Goal: Transaction & Acquisition: Purchase product/service

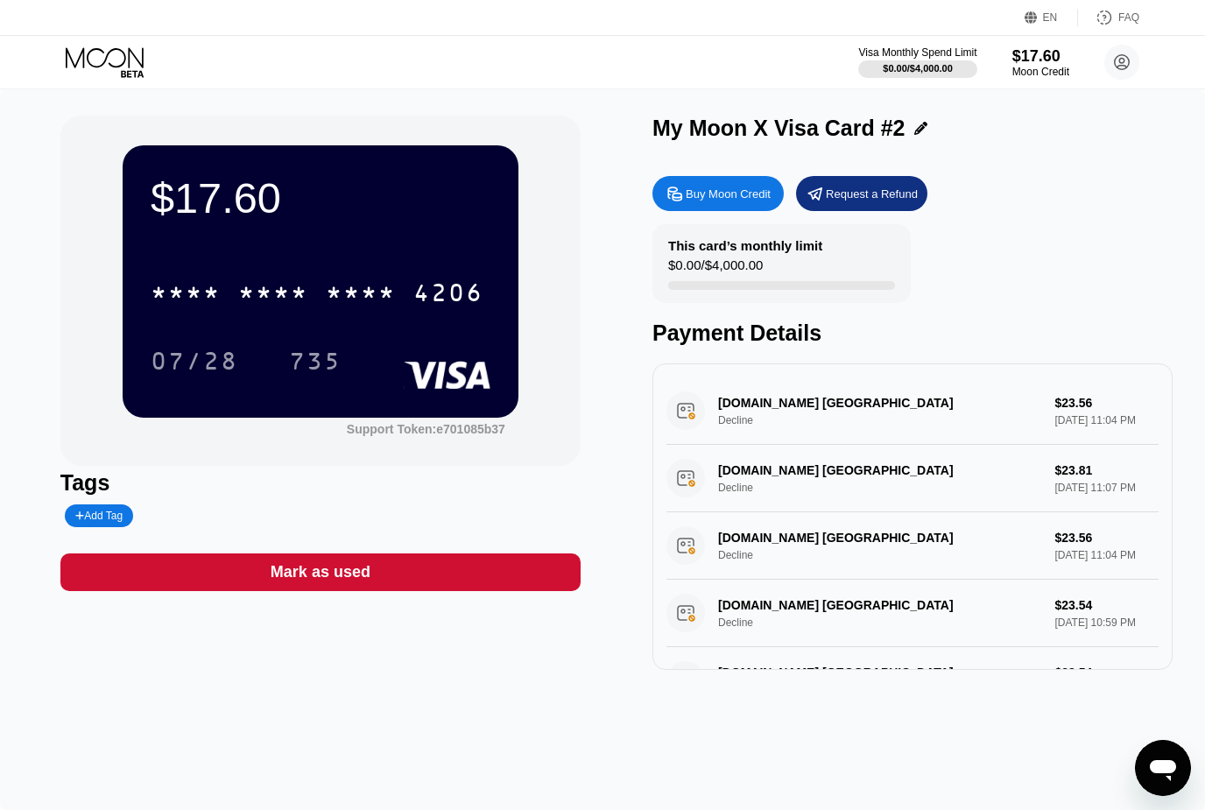
click at [451, 307] on div "4206" at bounding box center [449, 295] width 70 height 28
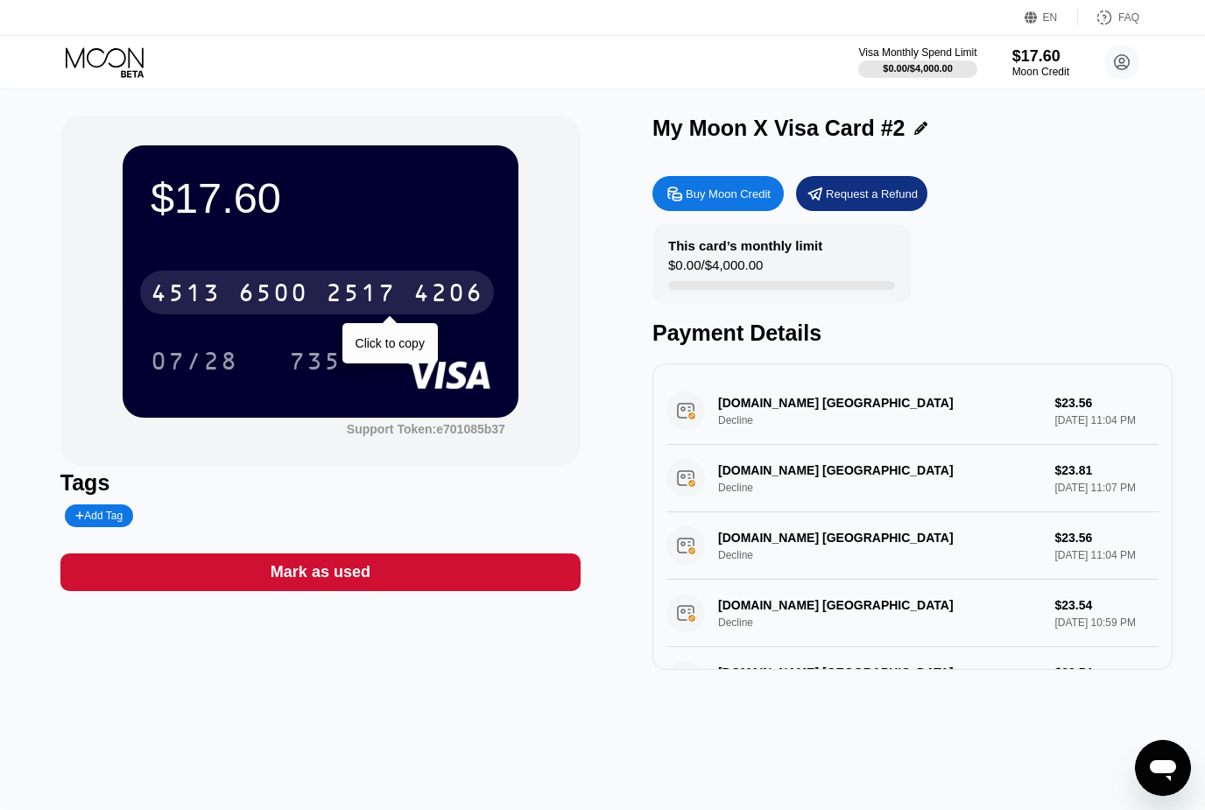
click at [1048, 76] on div "Moon Credit" at bounding box center [1041, 72] width 57 height 12
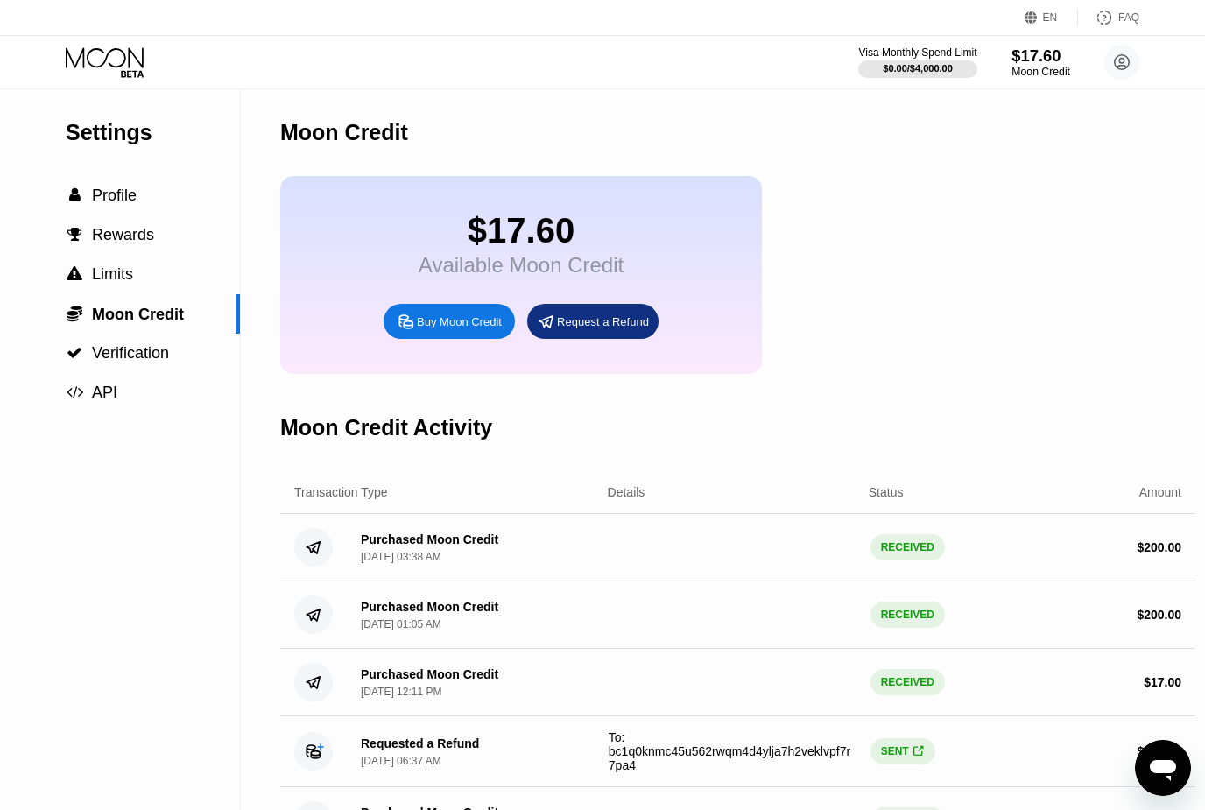
click at [163, 209] on div " Profile" at bounding box center [120, 195] width 240 height 39
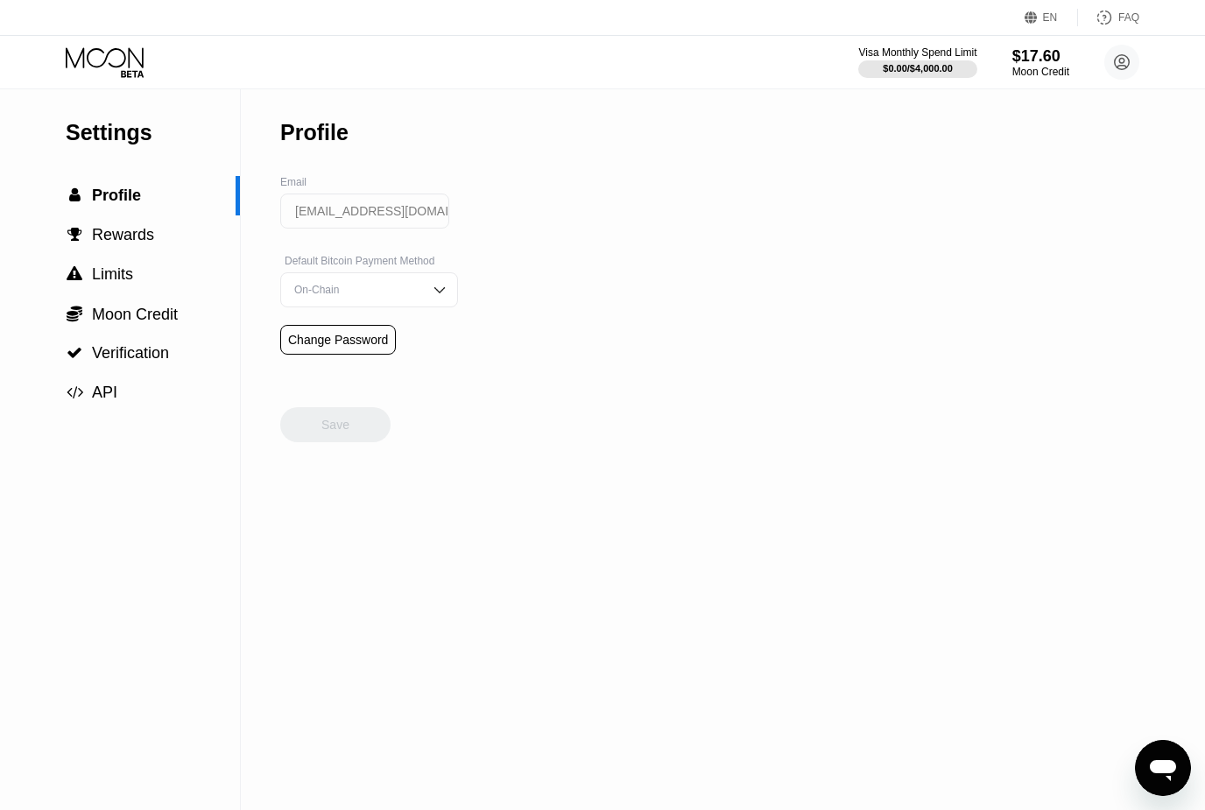
click at [147, 257] on div " Limits" at bounding box center [120, 274] width 240 height 39
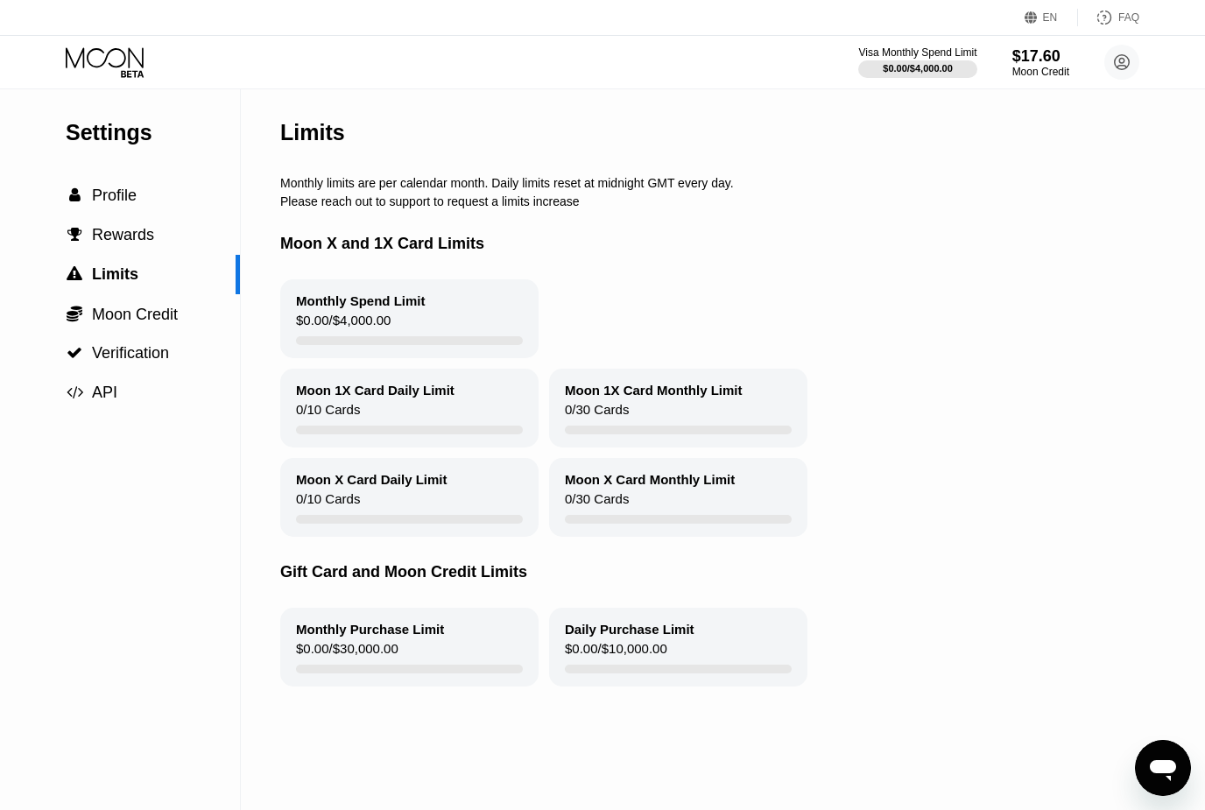
click at [142, 210] on div " Profile" at bounding box center [120, 195] width 240 height 39
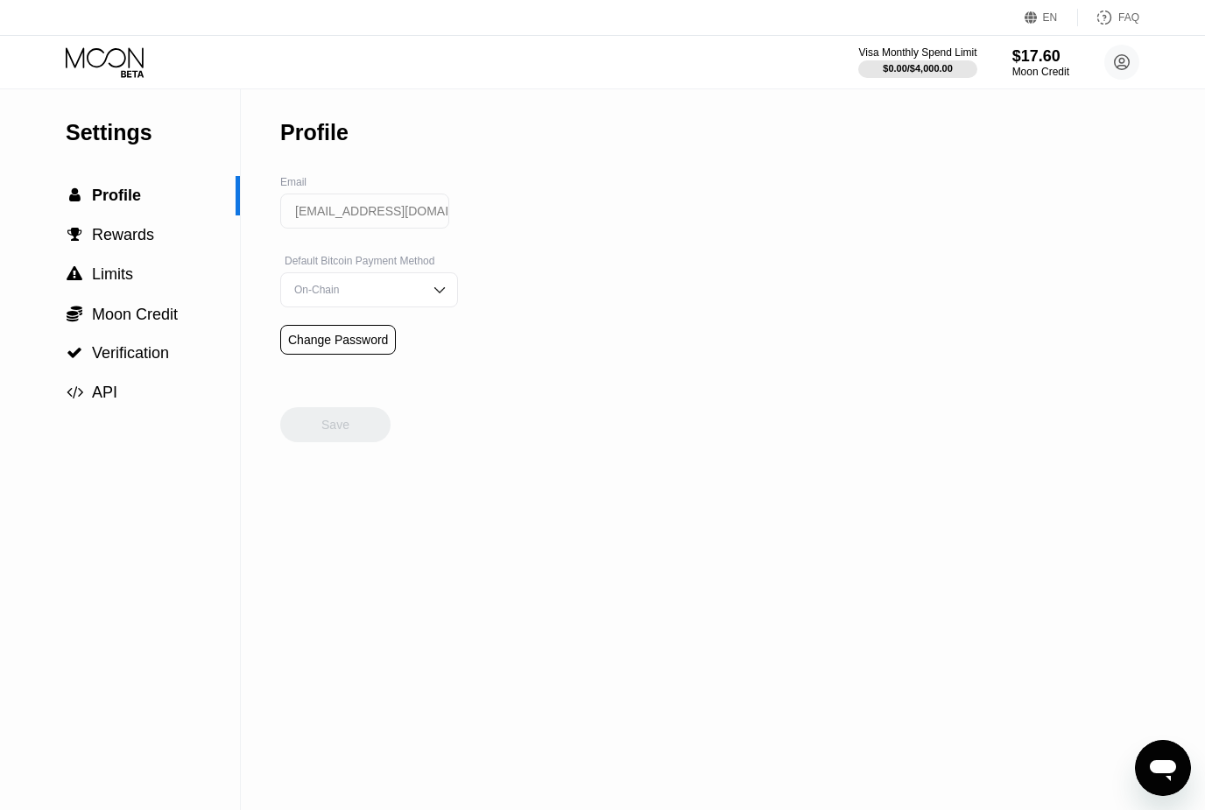
click at [137, 66] on icon at bounding box center [106, 62] width 81 height 31
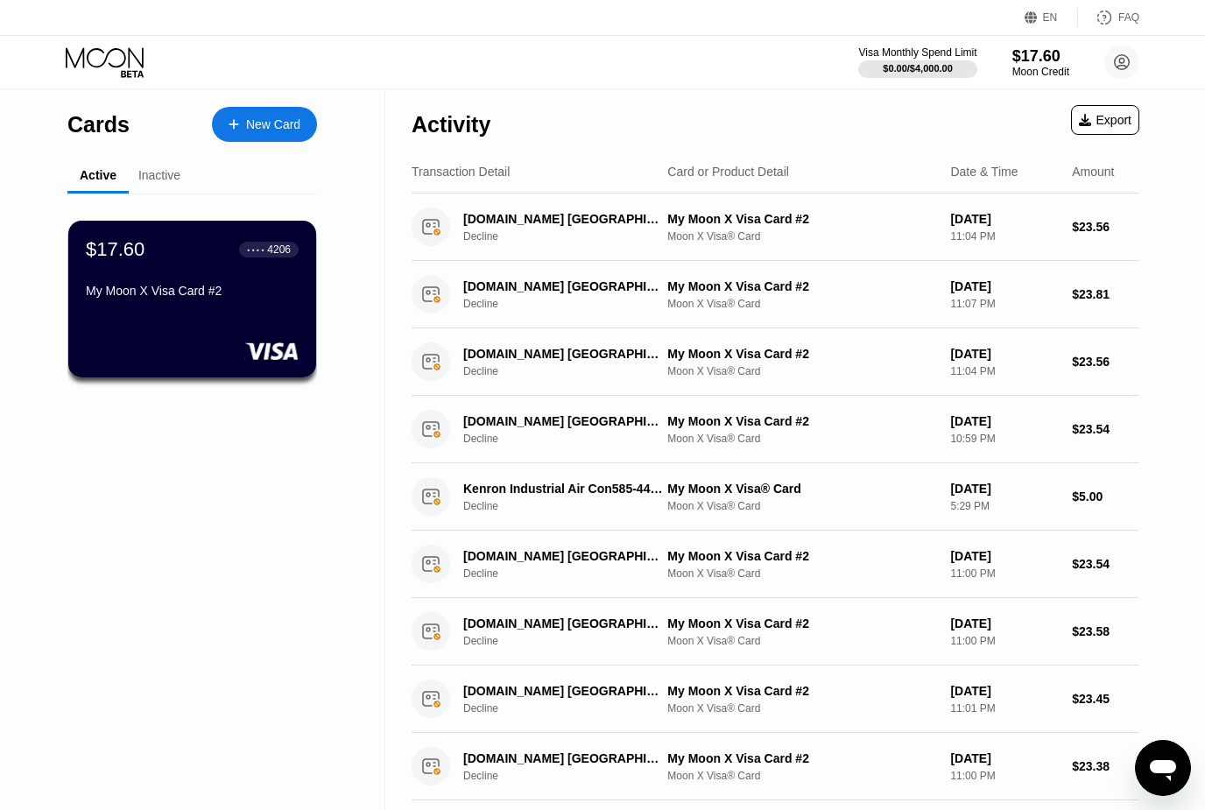
click at [249, 318] on div "$17.60 ● ● ● ● 4206 My Moon X Visa Card #2" at bounding box center [192, 299] width 248 height 157
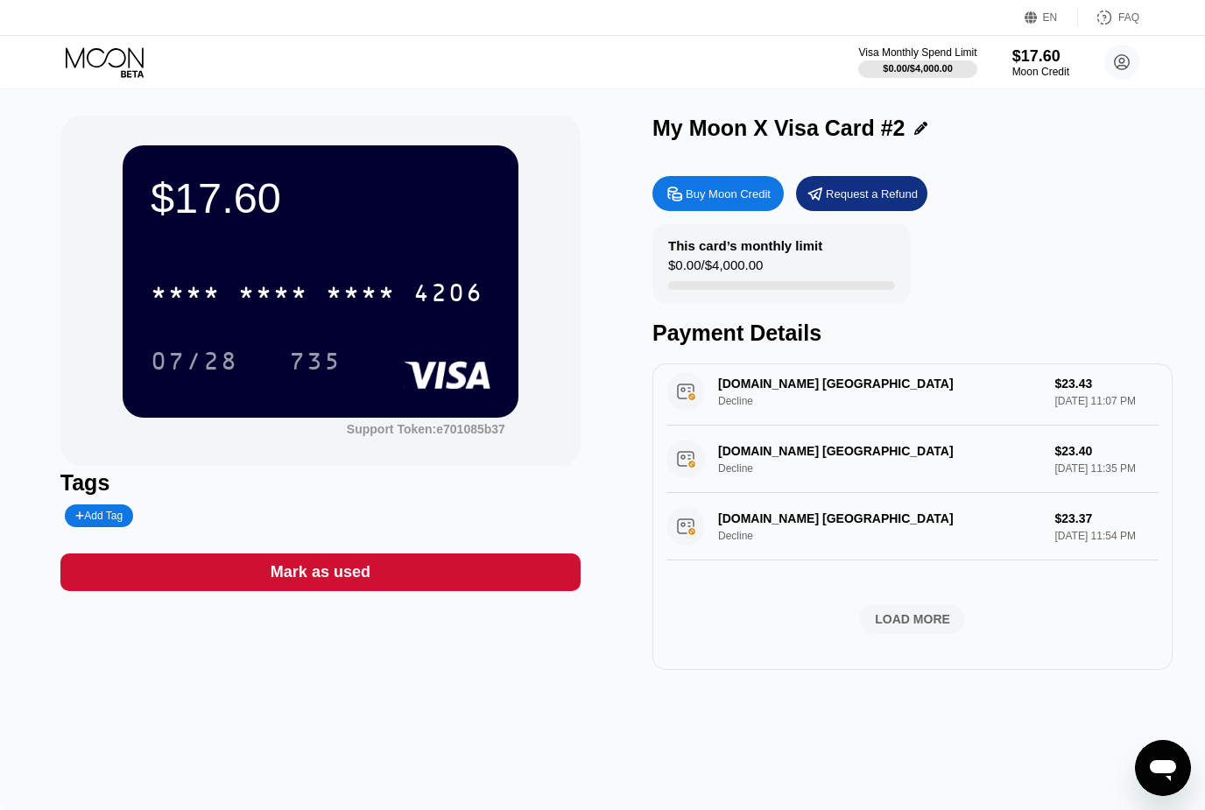
scroll to position [721, 0]
click at [934, 634] on div "LOAD MORE" at bounding box center [912, 619] width 105 height 30
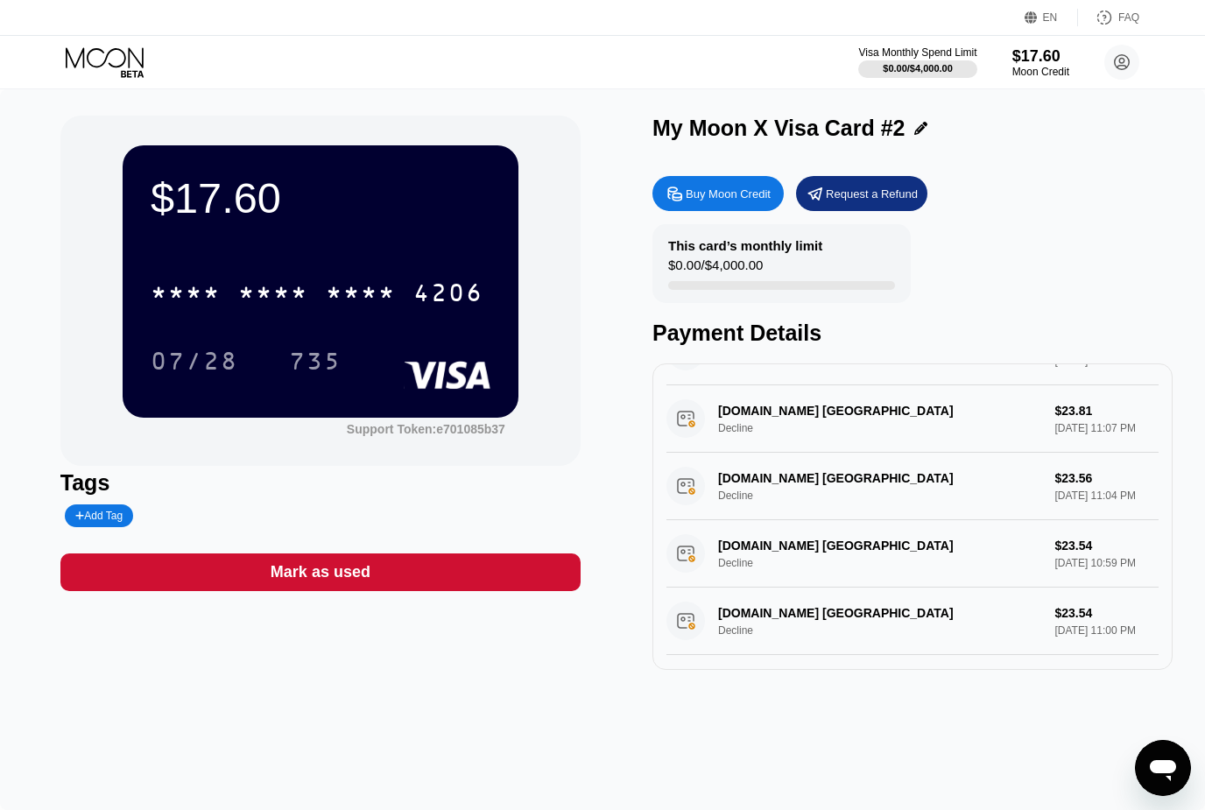
scroll to position [4, 0]
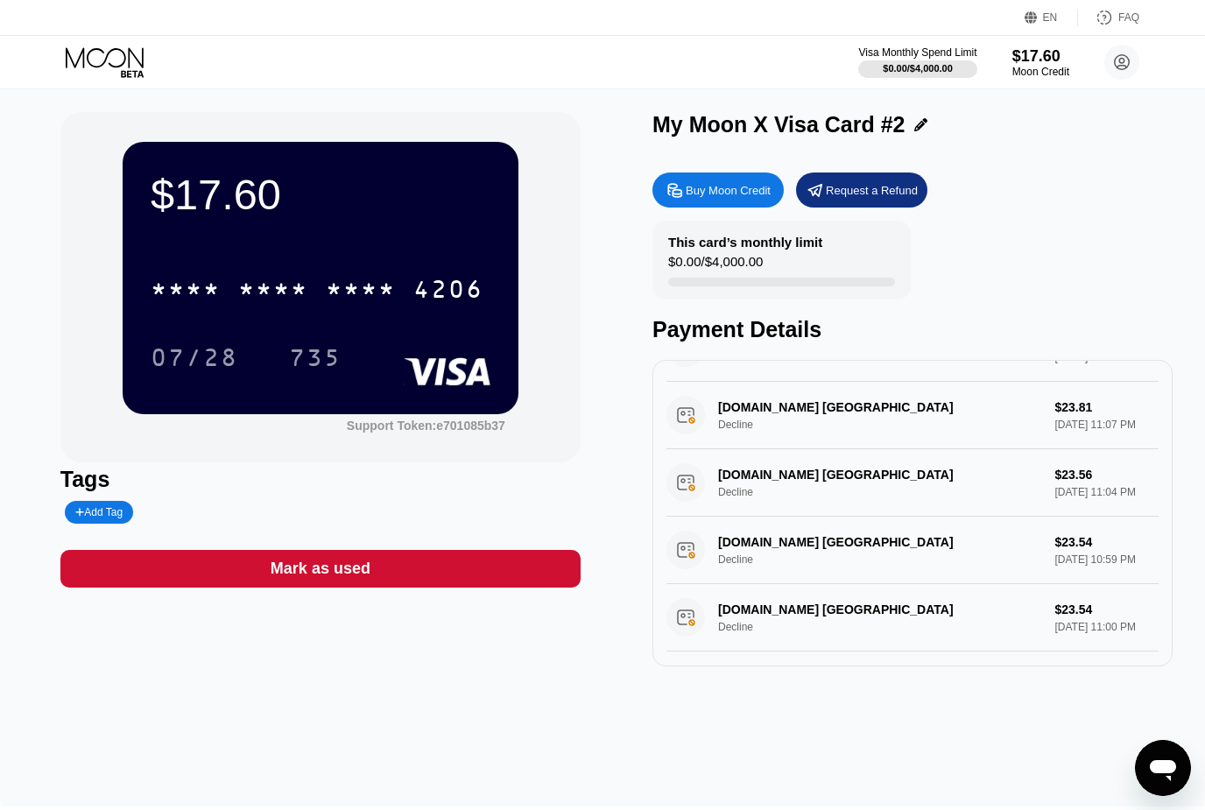
click at [1055, 73] on div "Moon Credit" at bounding box center [1041, 72] width 57 height 12
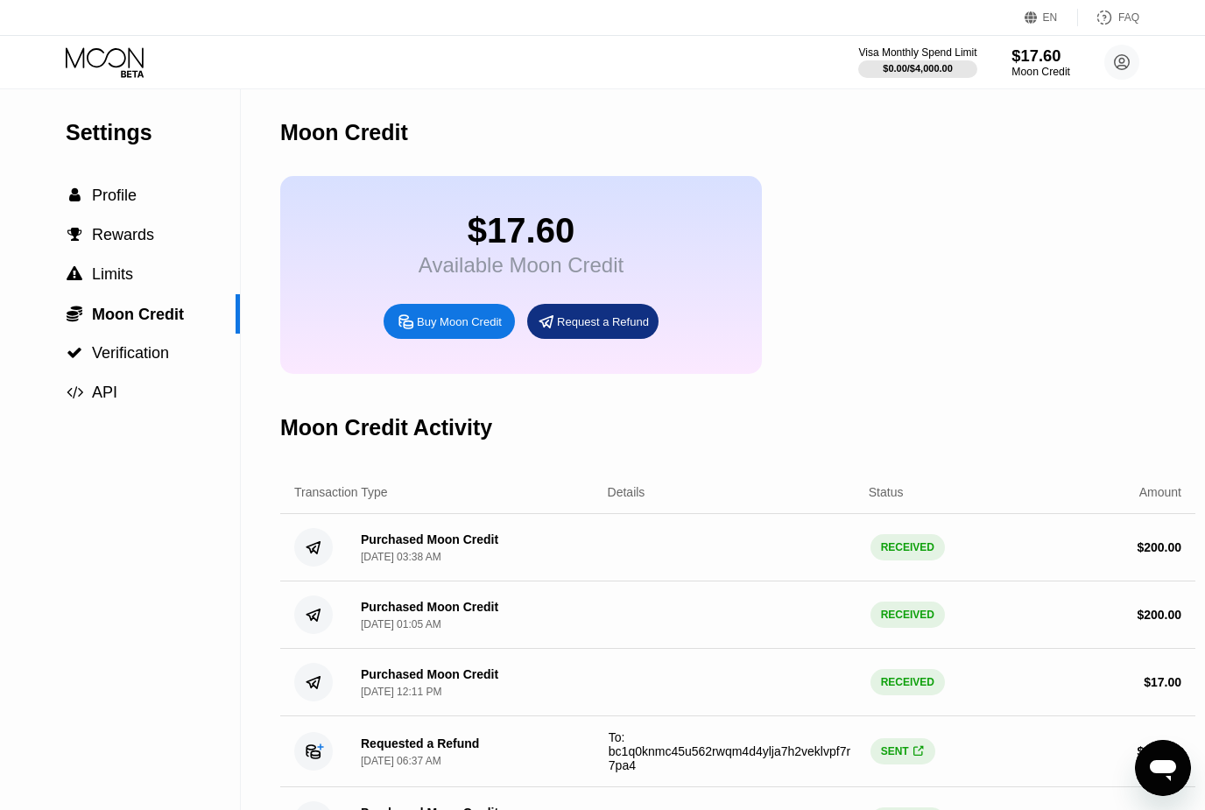
click at [469, 329] on div "Buy Moon Credit" at bounding box center [459, 322] width 85 height 15
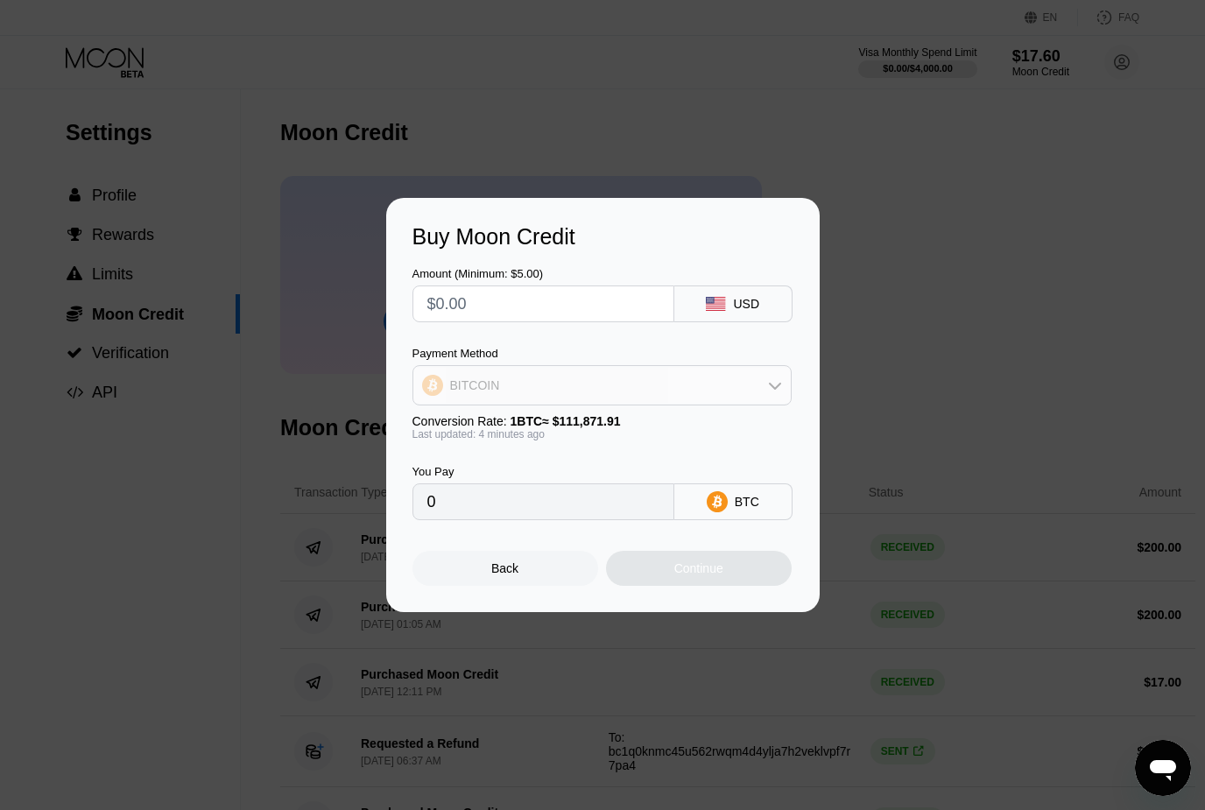
click at [773, 389] on icon at bounding box center [775, 385] width 14 height 14
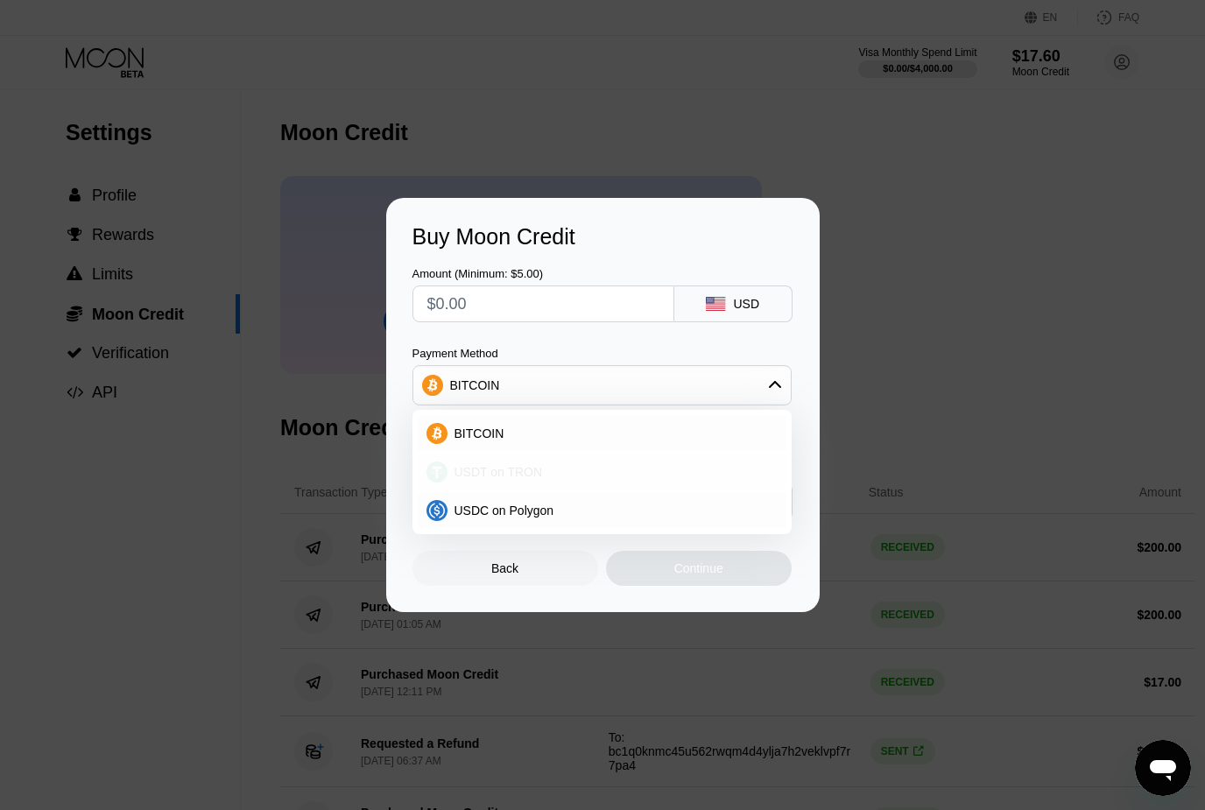
click at [644, 476] on div "USDT on TRON" at bounding box center [613, 472] width 330 height 14
type input "0.00"
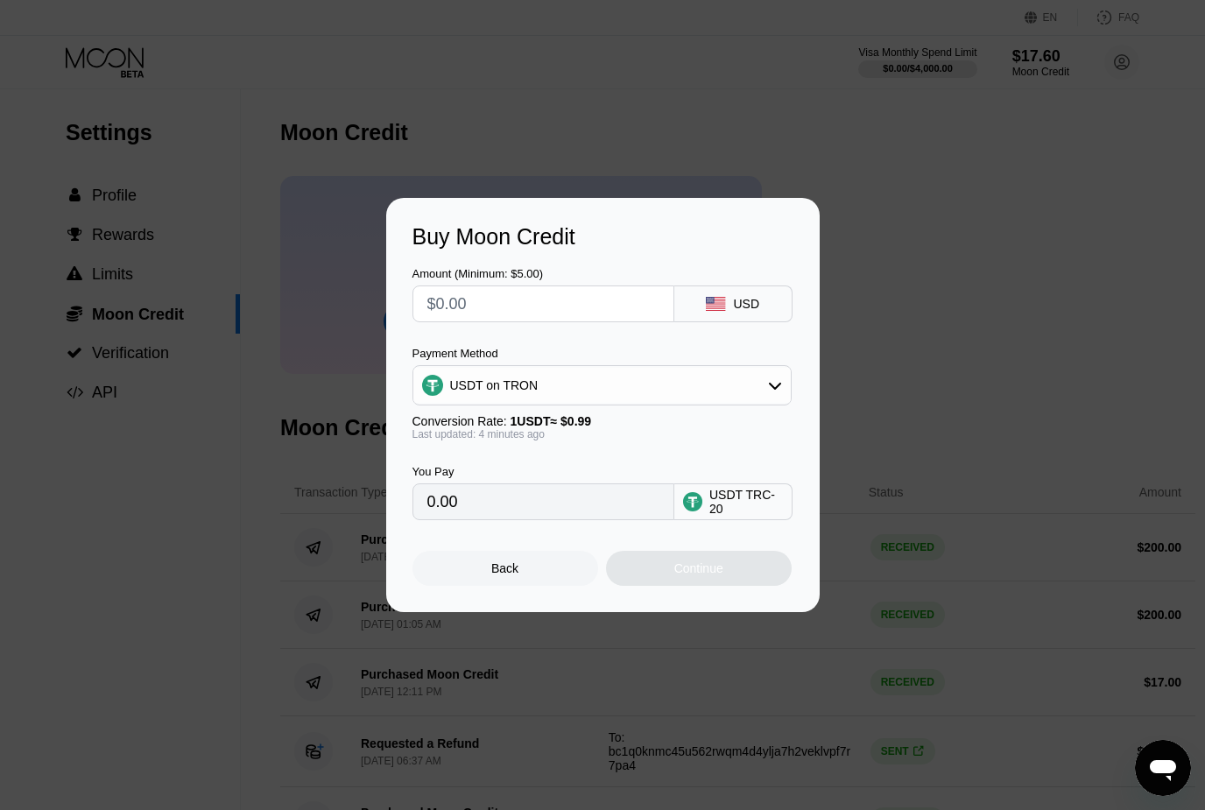
click at [609, 317] on input "text" at bounding box center [544, 303] width 232 height 35
type input "$2"
type input "2.02"
type input "$20"
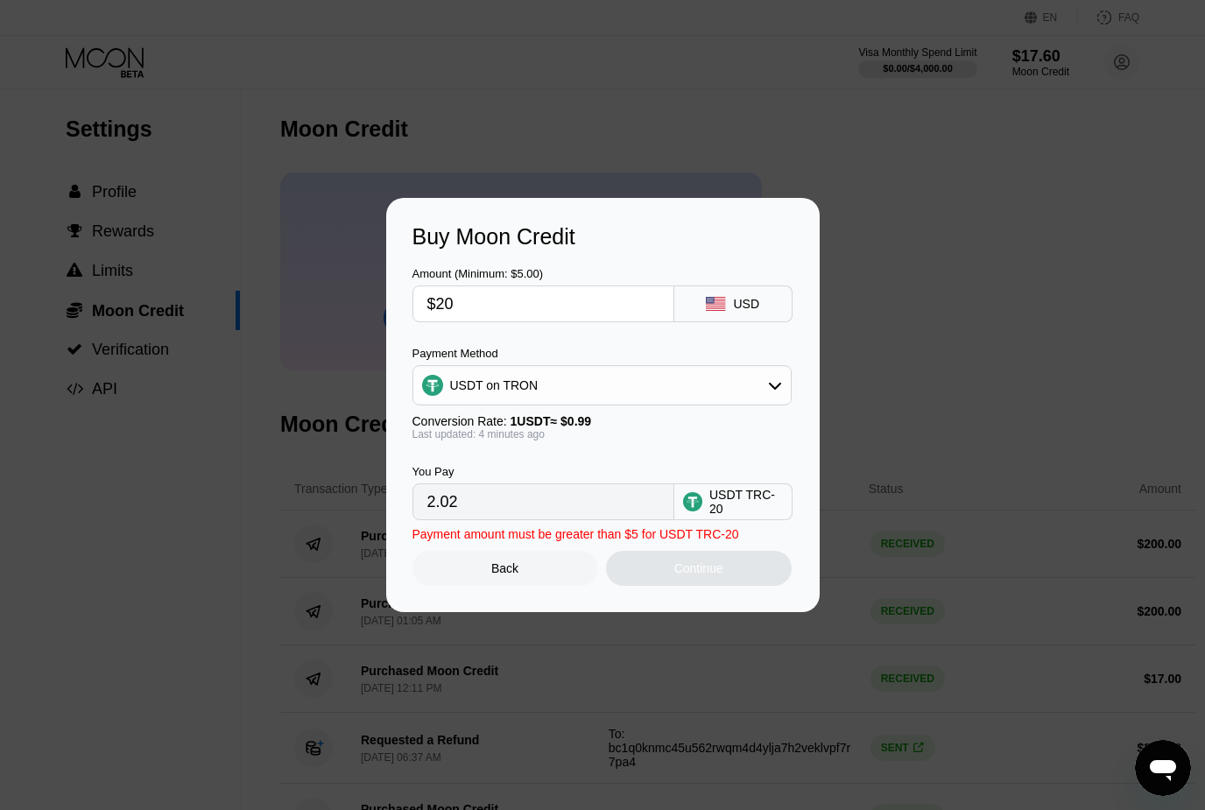
type input "20.20"
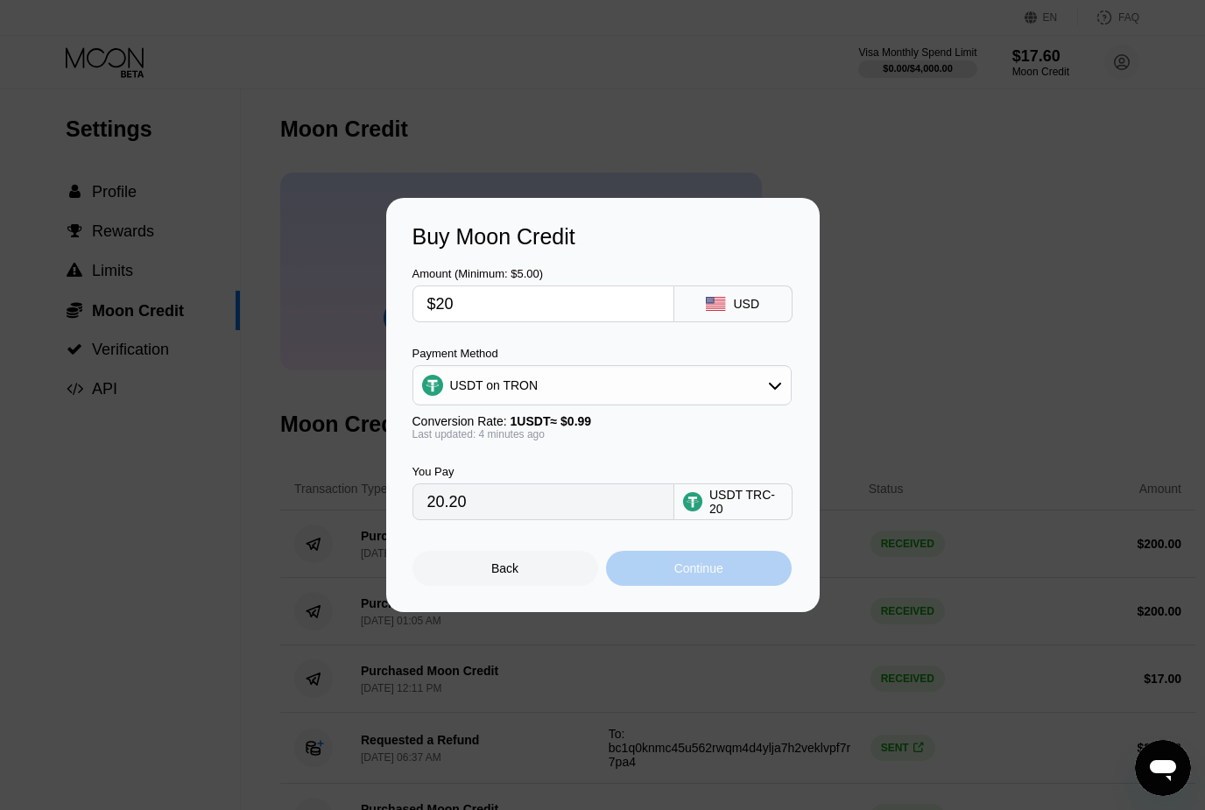
click at [731, 586] on div "Continue" at bounding box center [699, 568] width 186 height 35
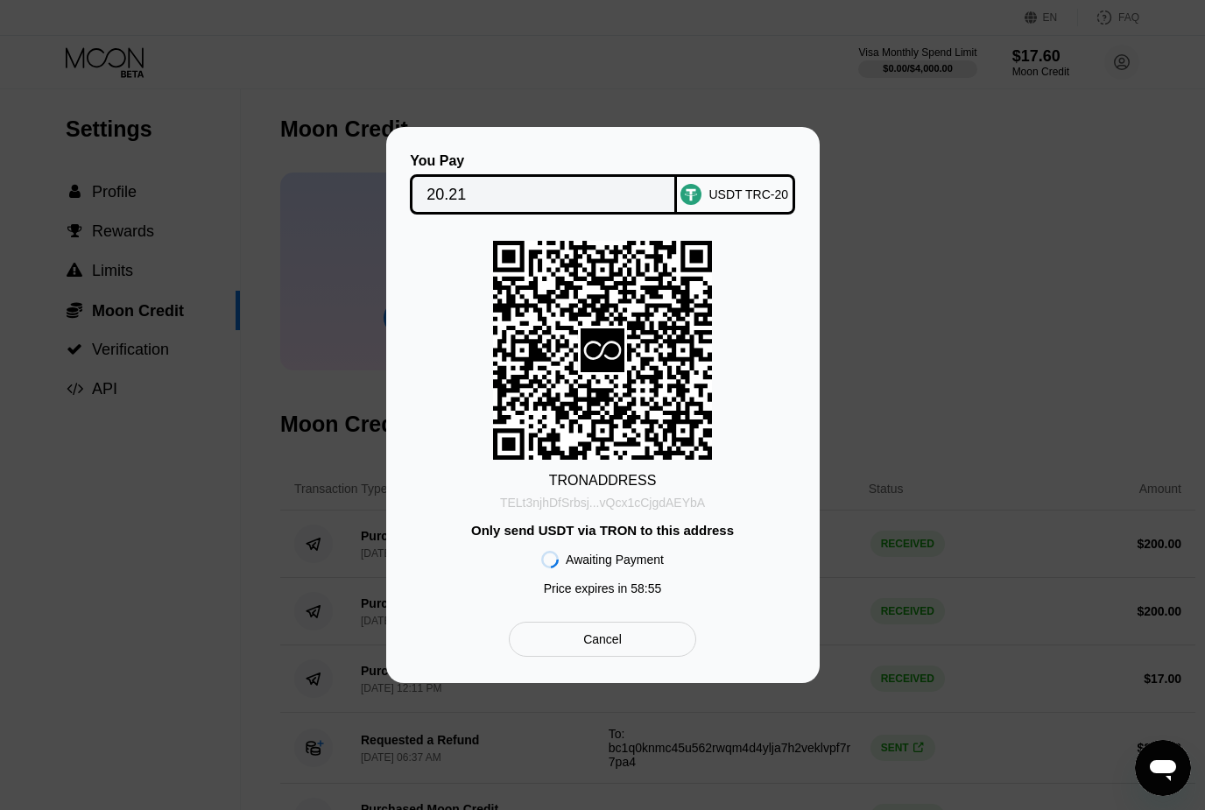
click at [683, 500] on div "TELt3njhDfSrbsj...vQcx1cCjgdAEYbA" at bounding box center [602, 503] width 205 height 14
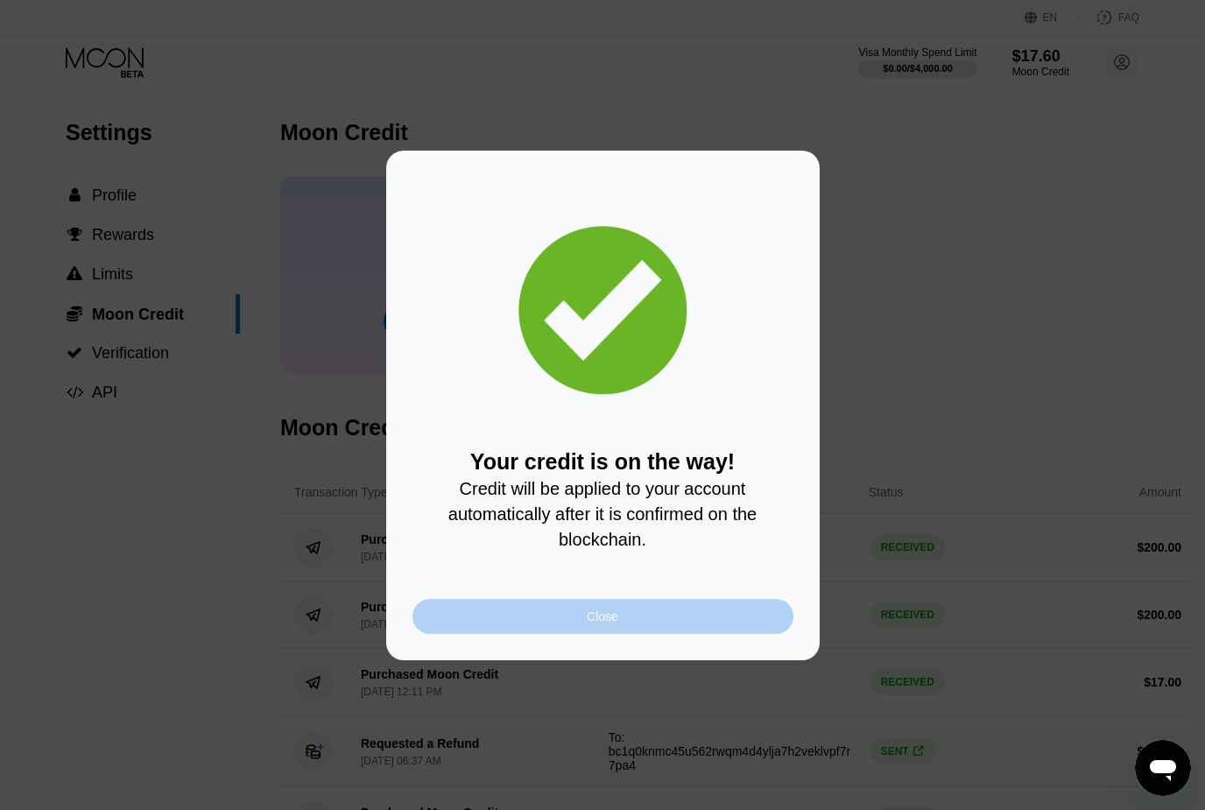
click at [627, 624] on div "Close" at bounding box center [603, 616] width 381 height 35
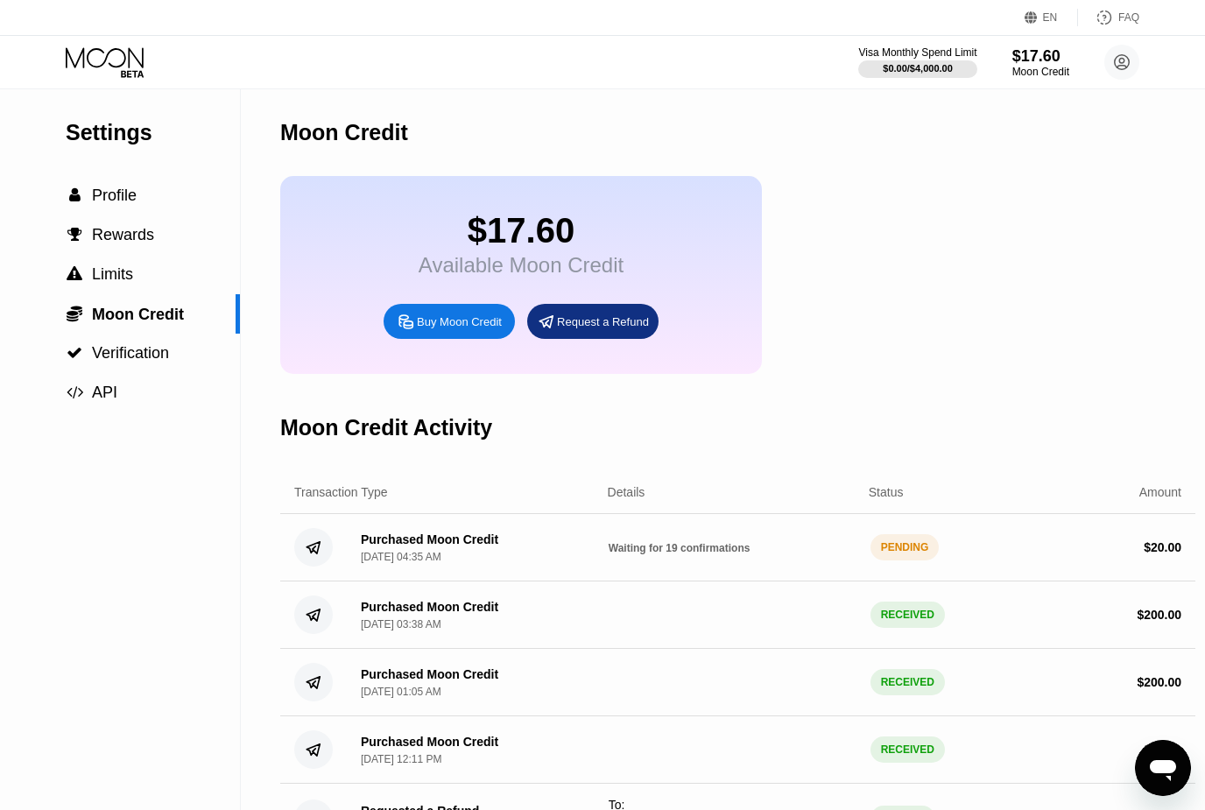
click at [134, 87] on div "Visa Monthly Spend Limit $0.00 / $4,000.00 $17.60 Moon Credit [EMAIL_ADDRESS][D…" at bounding box center [602, 62] width 1205 height 53
click at [123, 53] on icon at bounding box center [105, 57] width 78 height 20
